Goal: Information Seeking & Learning: Learn about a topic

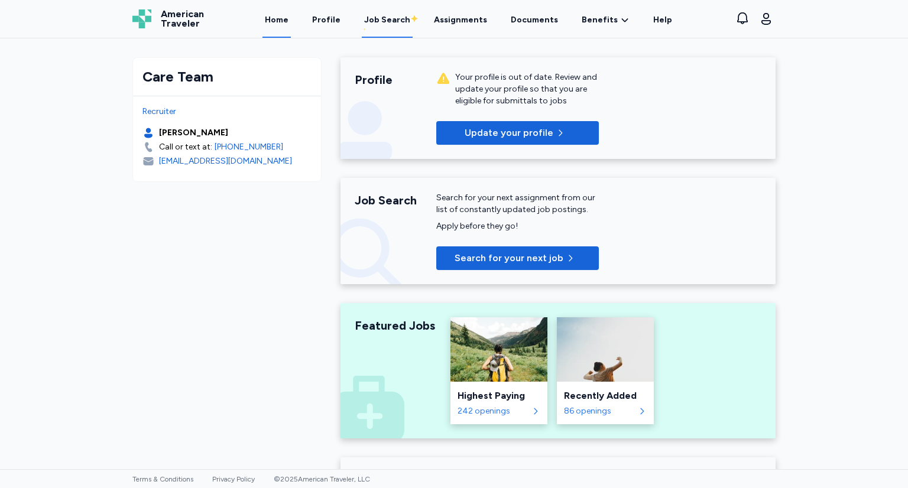
click at [386, 18] on div "Job Search" at bounding box center [387, 20] width 46 height 12
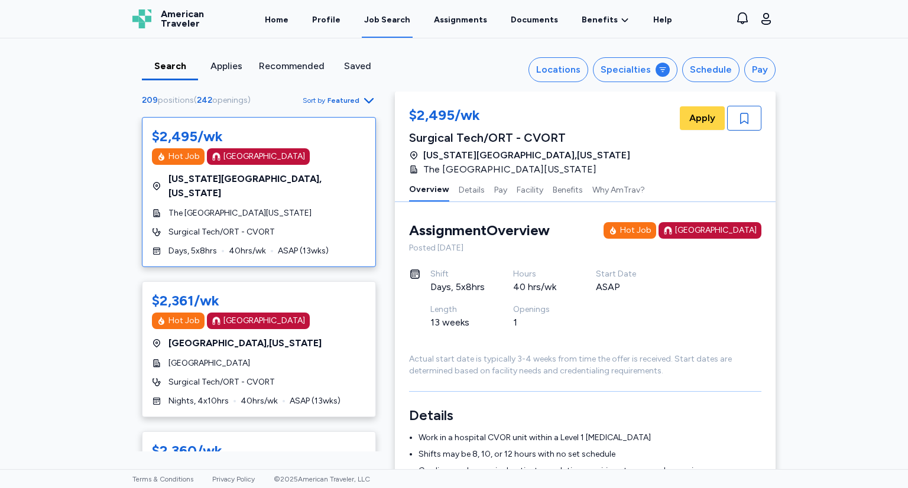
click at [345, 102] on span "Featured" at bounding box center [343, 100] width 32 height 9
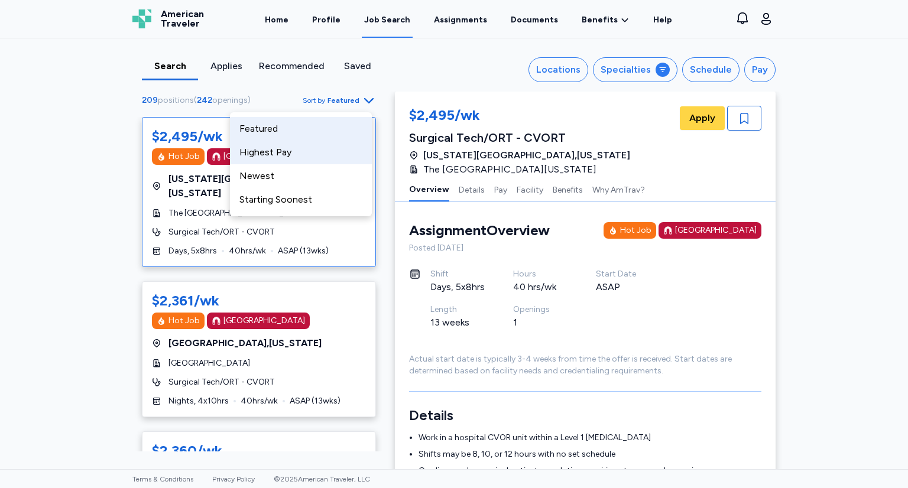
click at [287, 159] on div "Highest Pay" at bounding box center [301, 153] width 142 height 24
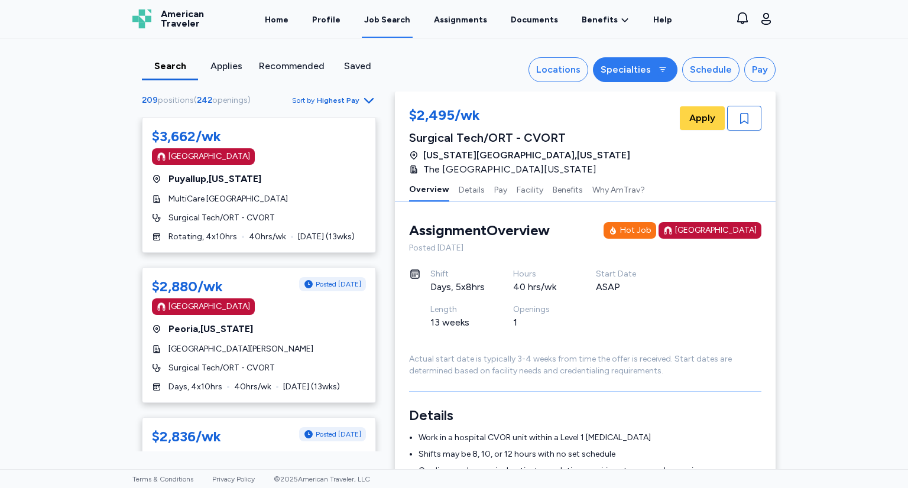
click at [622, 67] on div "Specialties" at bounding box center [625, 70] width 50 height 14
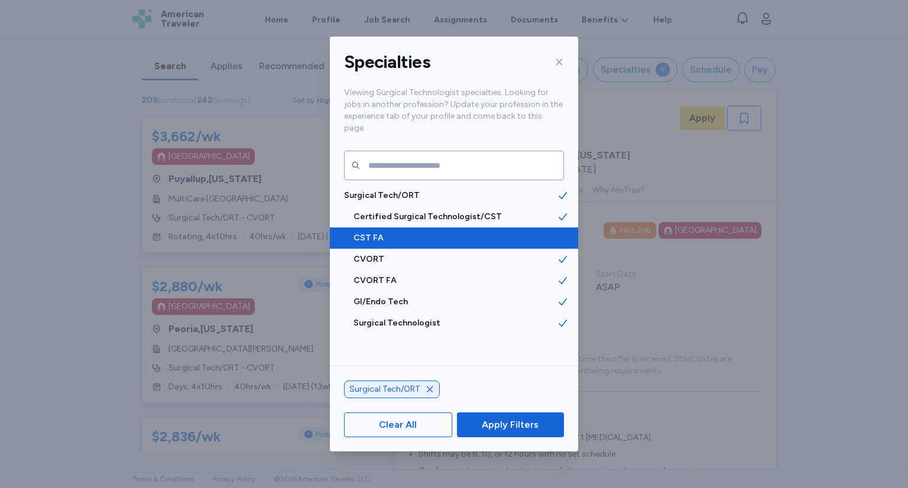
click at [503, 227] on div "CST FA" at bounding box center [454, 237] width 248 height 21
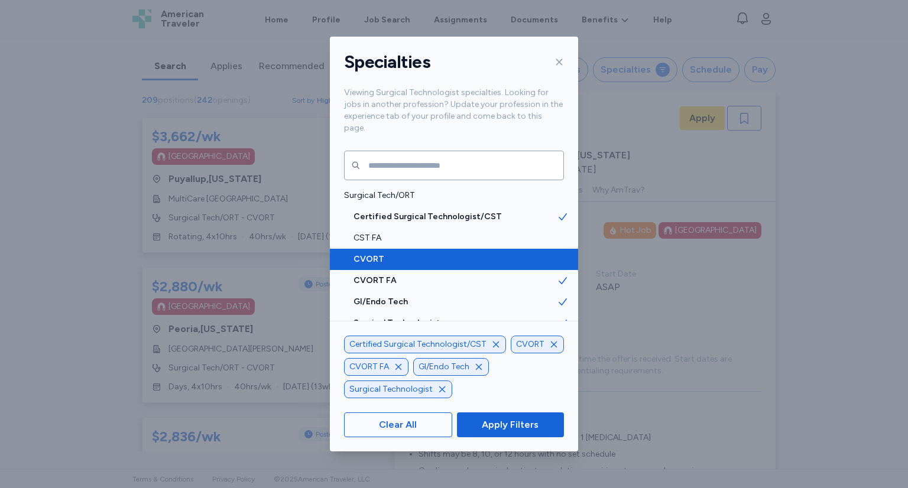
click at [484, 253] on span "CVORT" at bounding box center [454, 259] width 203 height 12
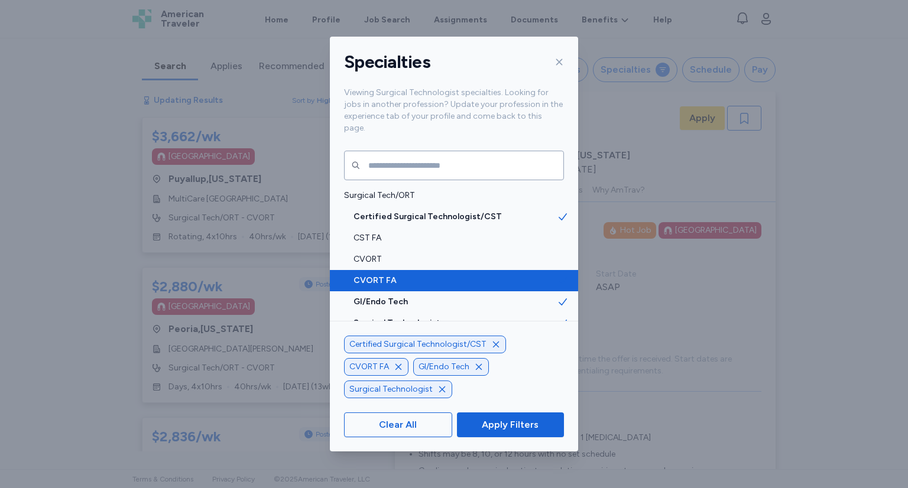
click at [474, 275] on span "CVORT FA" at bounding box center [454, 281] width 203 height 12
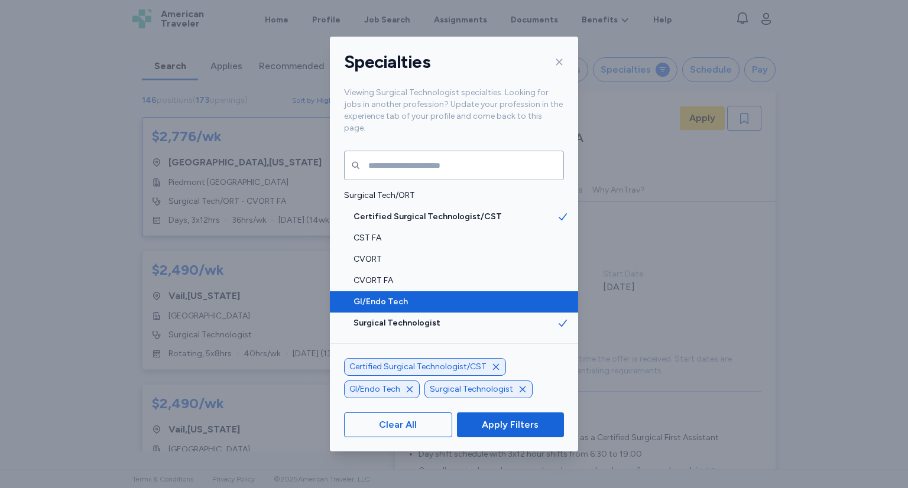
scroll to position [1, 0]
click at [470, 291] on div "GI/Endo Tech" at bounding box center [454, 301] width 248 height 21
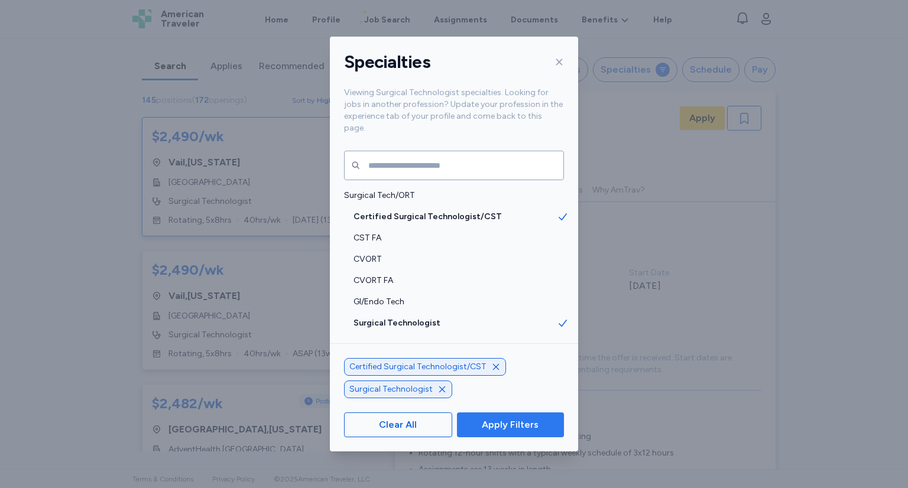
click at [521, 424] on span "Apply Filters" at bounding box center [510, 425] width 57 height 14
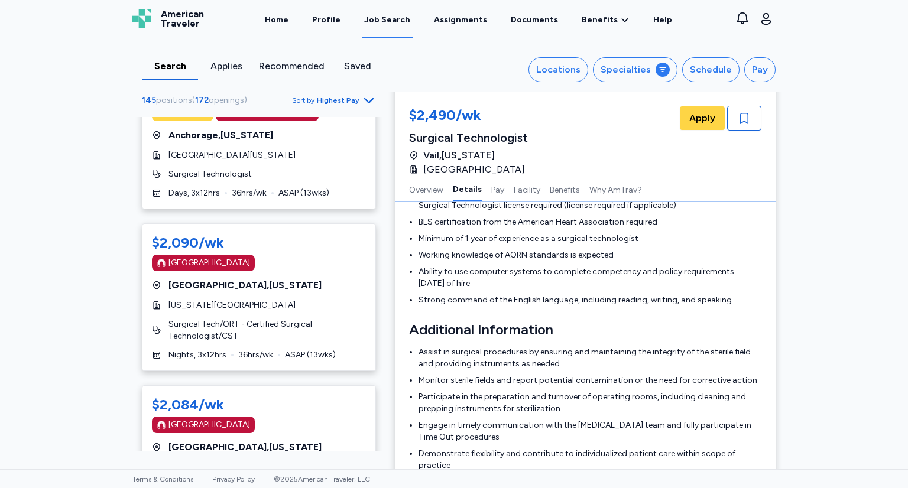
scroll to position [356, 0]
